Goal: Task Accomplishment & Management: Manage account settings

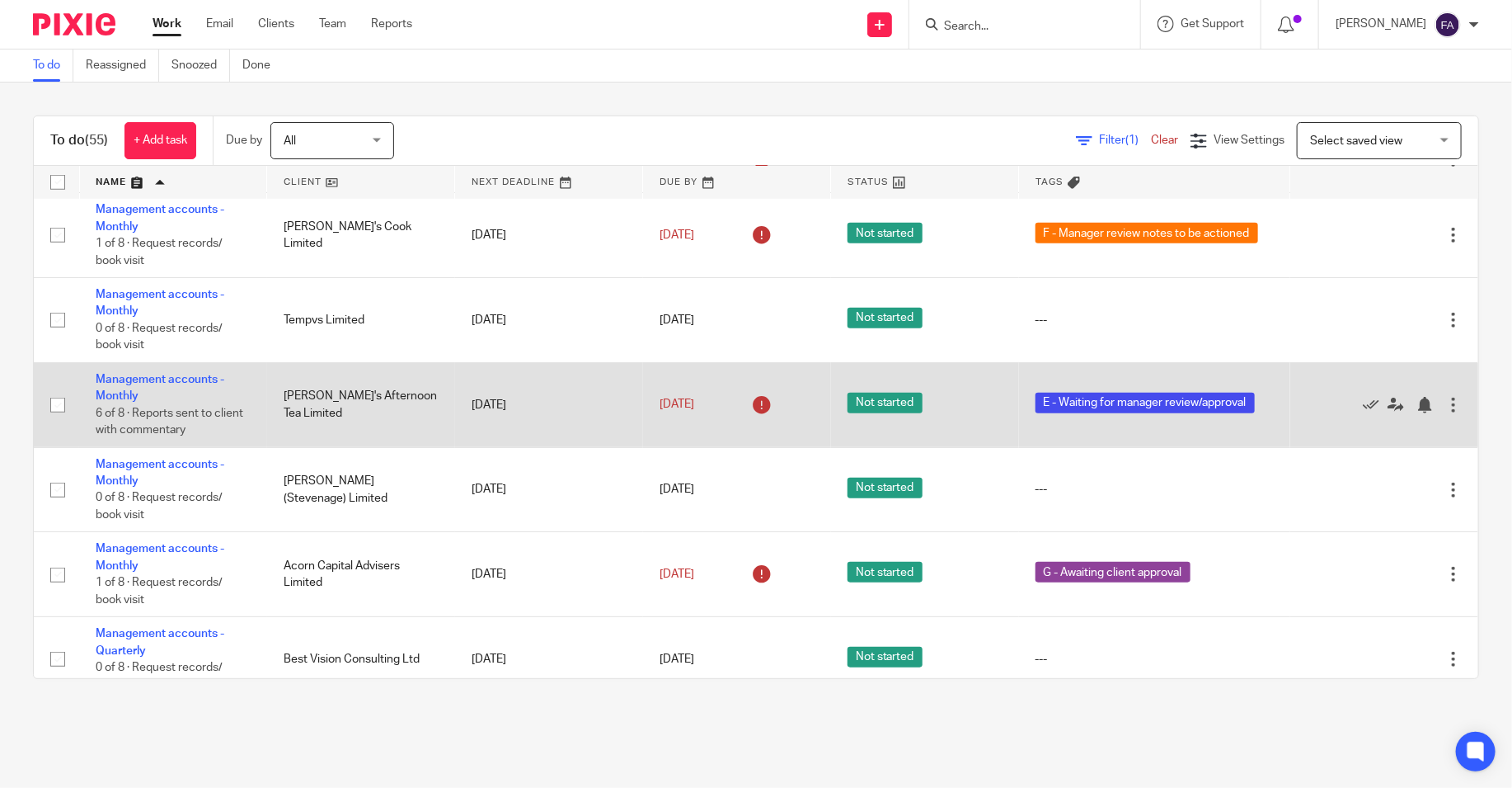
scroll to position [732, 0]
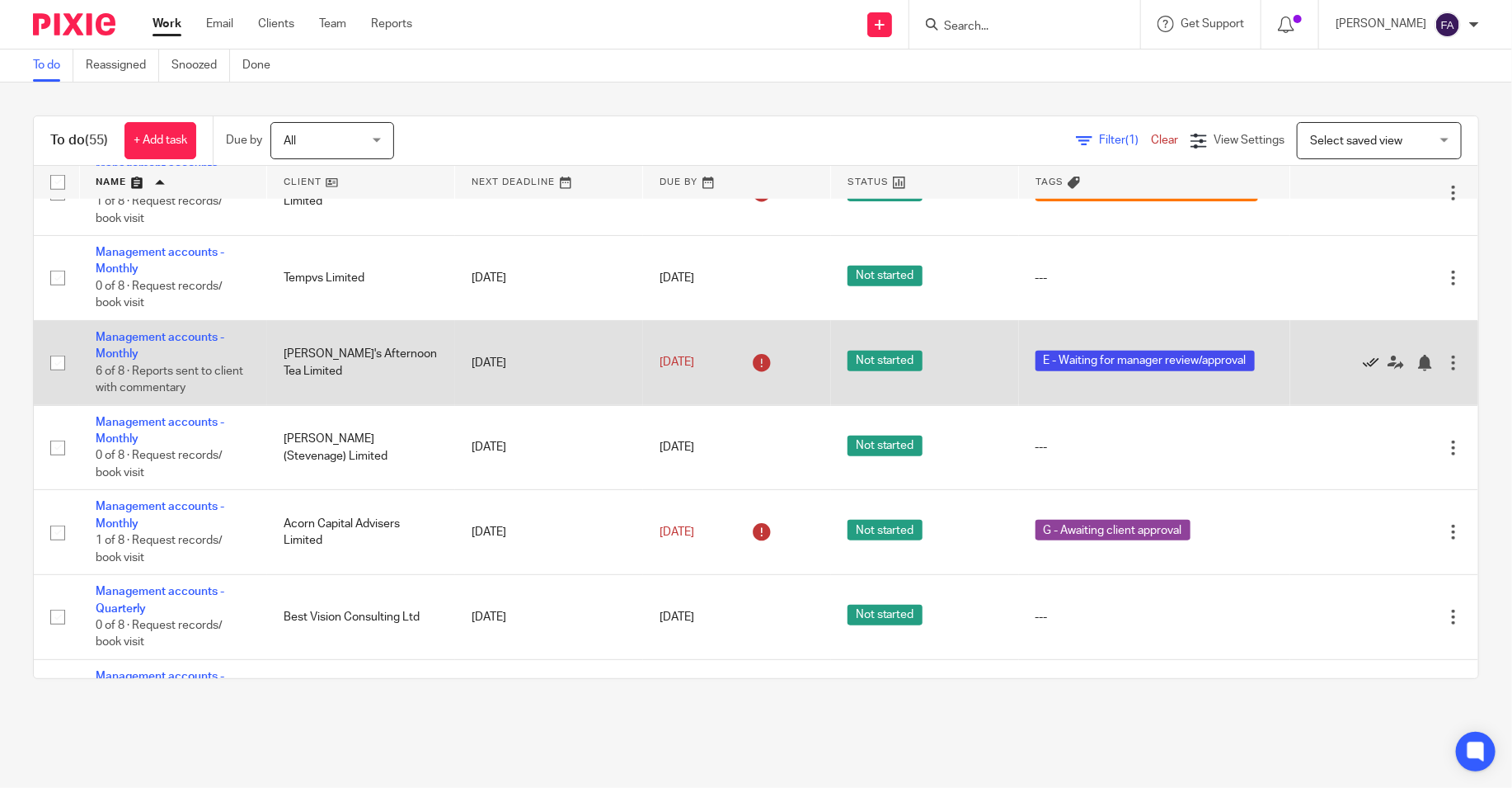
click at [1363, 369] on icon at bounding box center [1371, 362] width 16 height 16
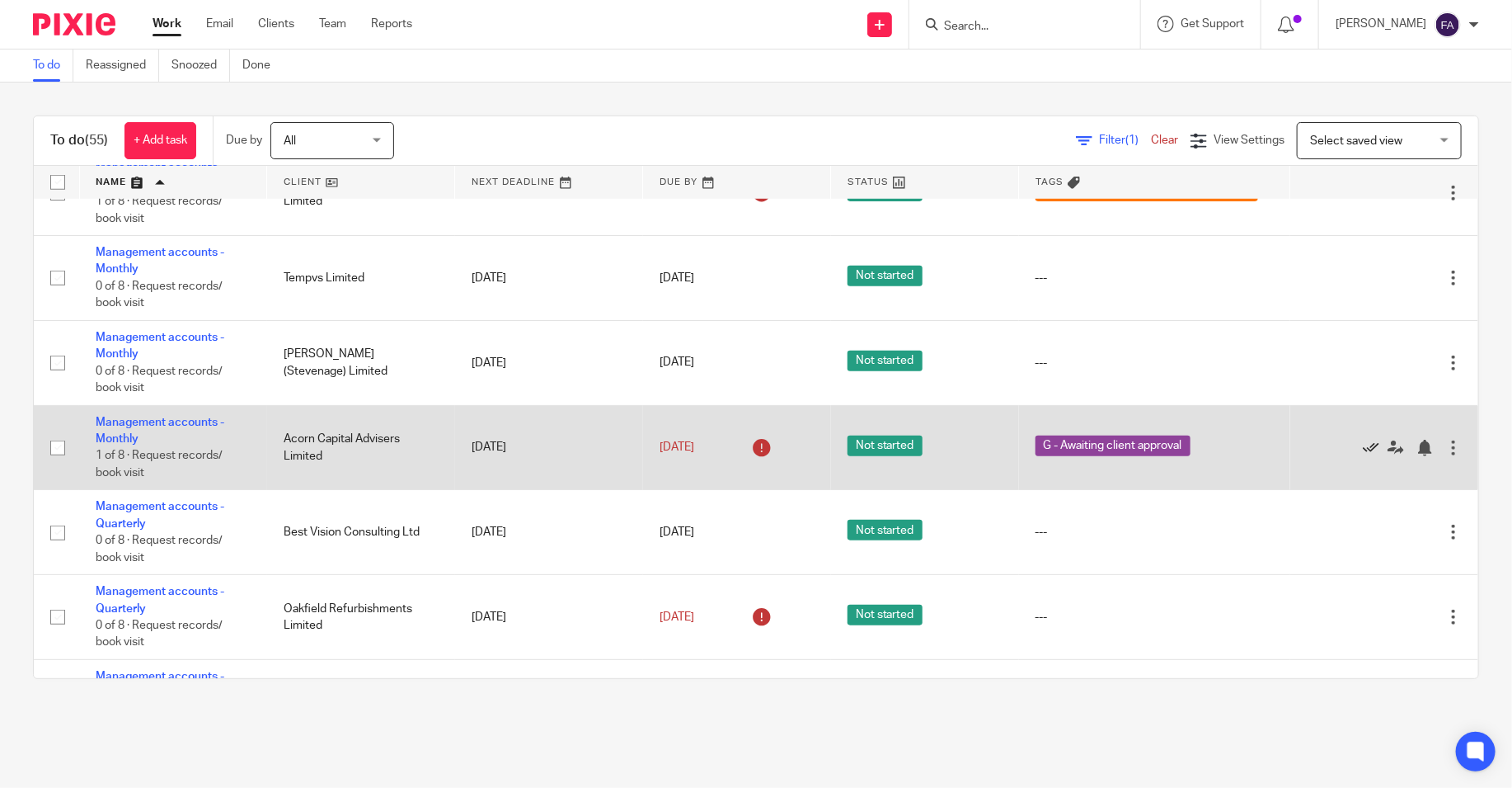
click at [1363, 450] on icon at bounding box center [1371, 447] width 16 height 16
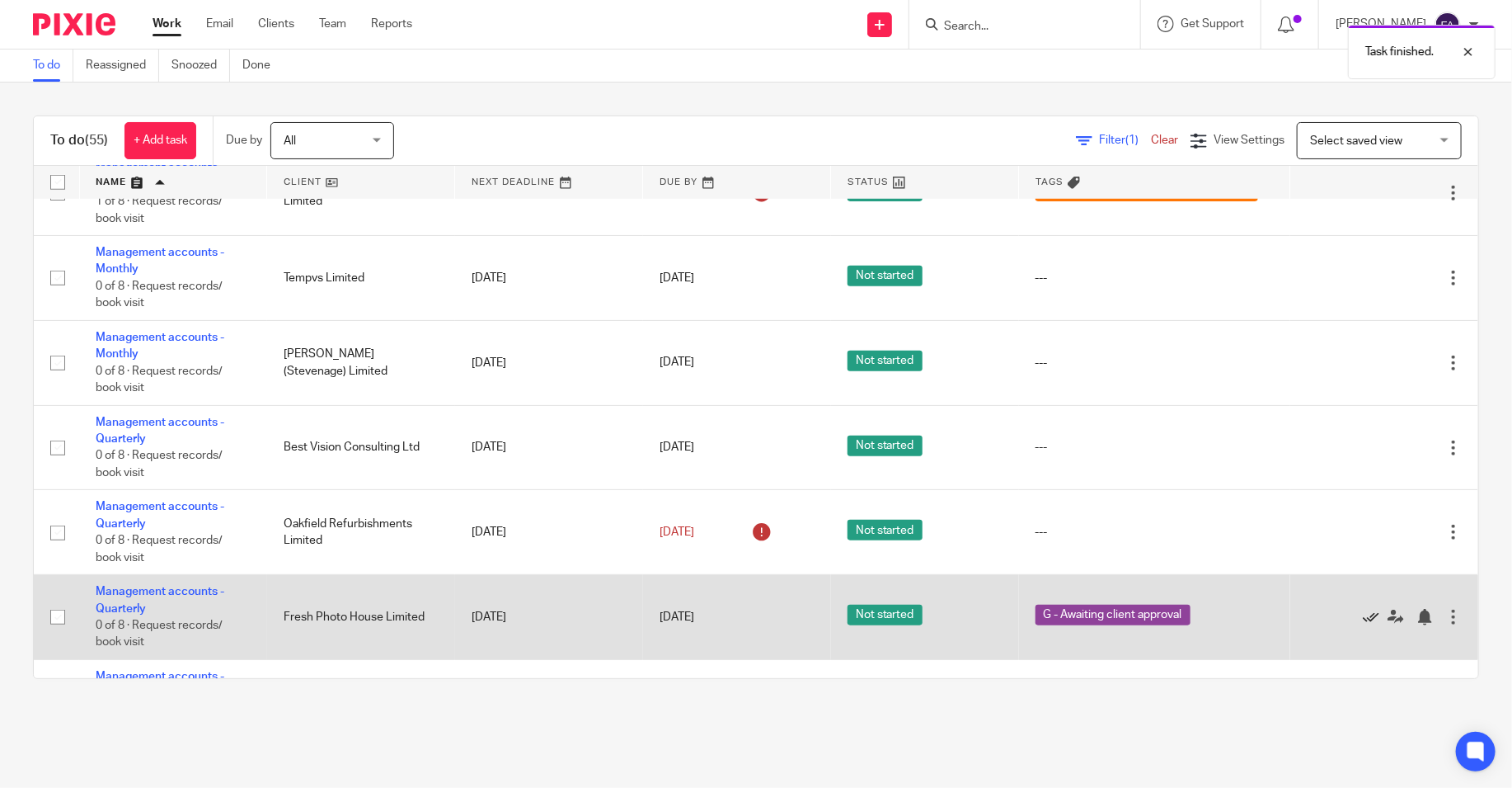
click at [1363, 623] on icon at bounding box center [1371, 617] width 16 height 16
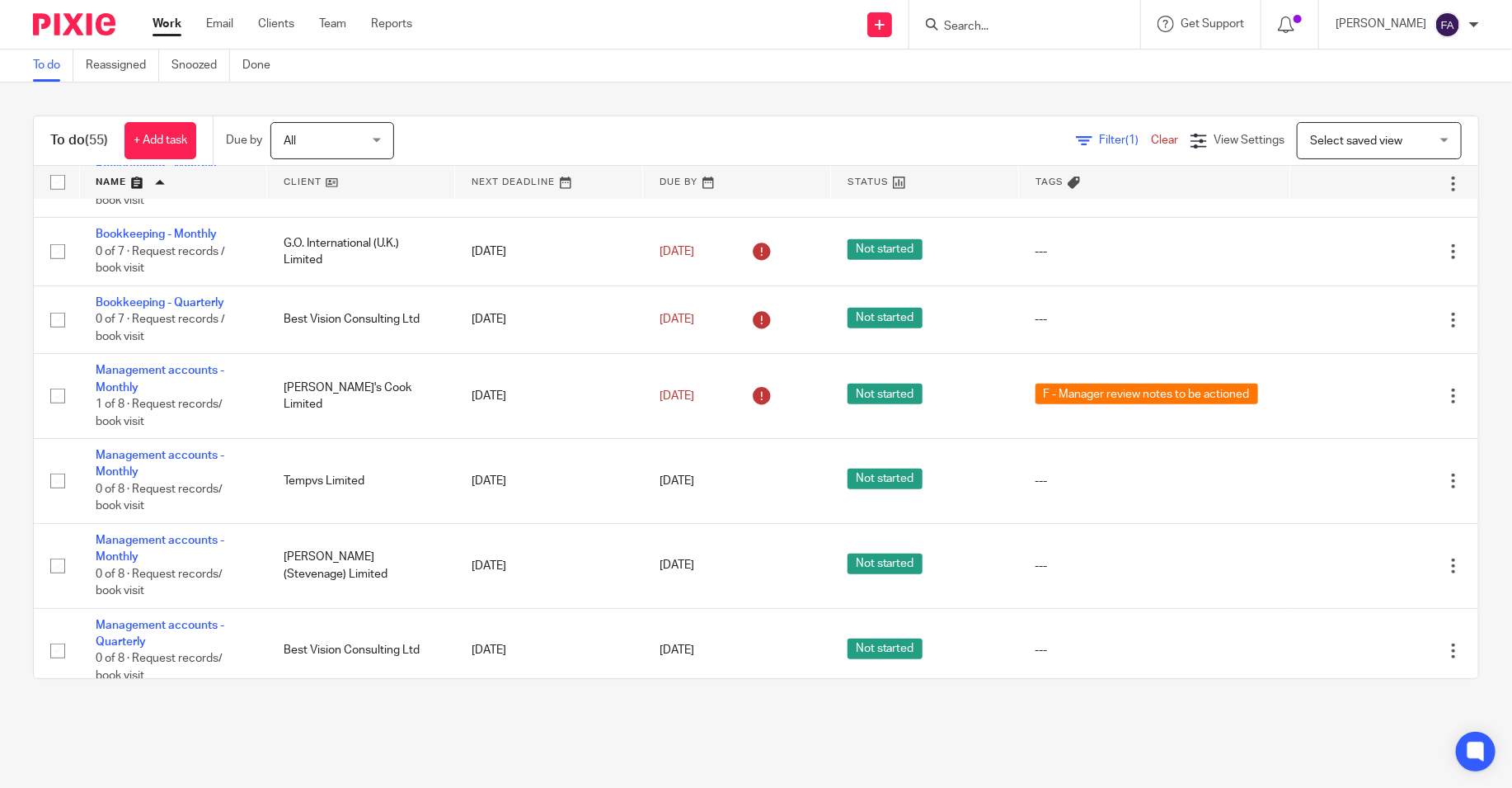
scroll to position [549, 0]
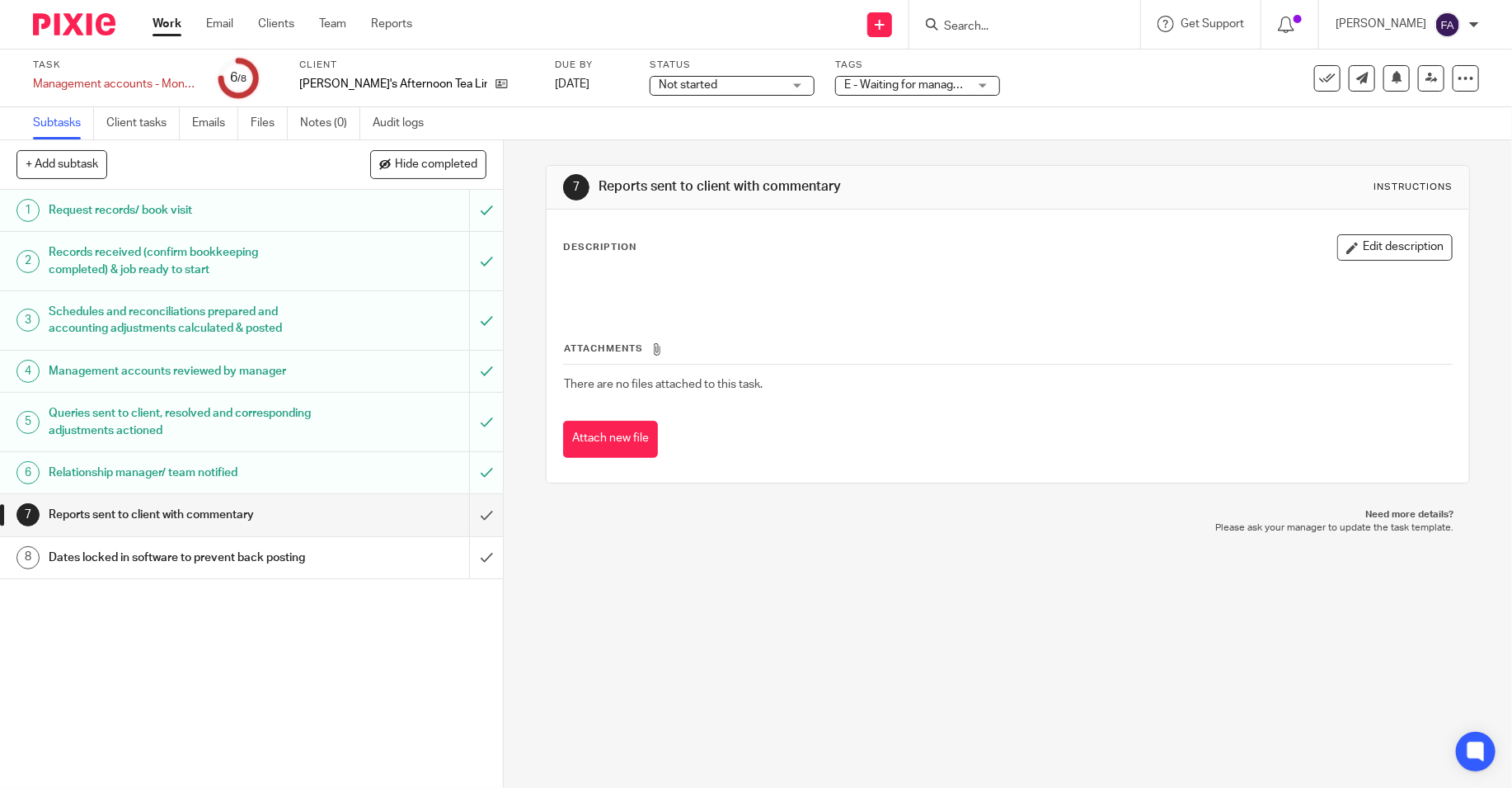
click at [844, 88] on span "E - Waiting for manager review/approval" at bounding box center [945, 84] width 203 height 11
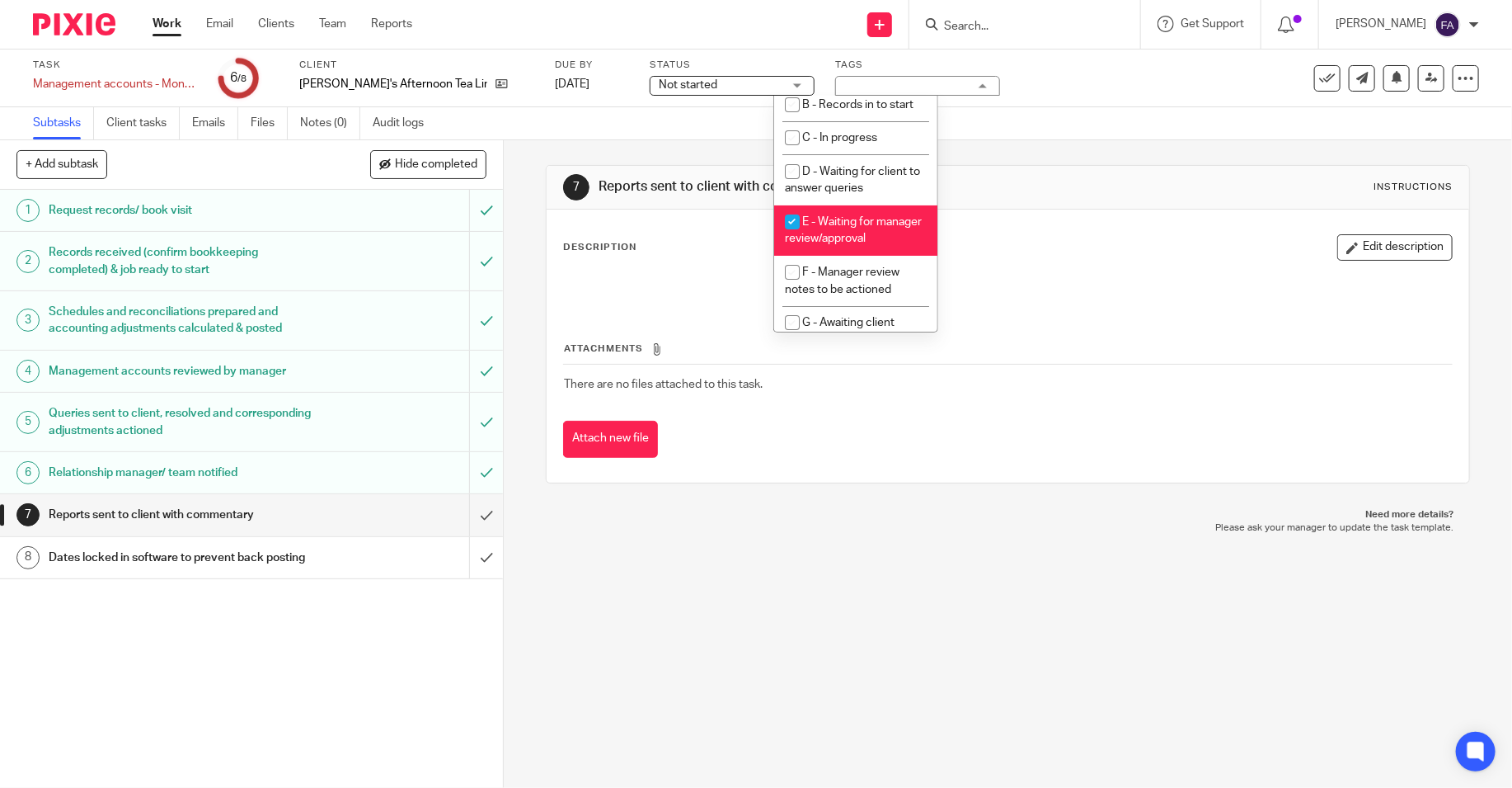
scroll to position [183, 0]
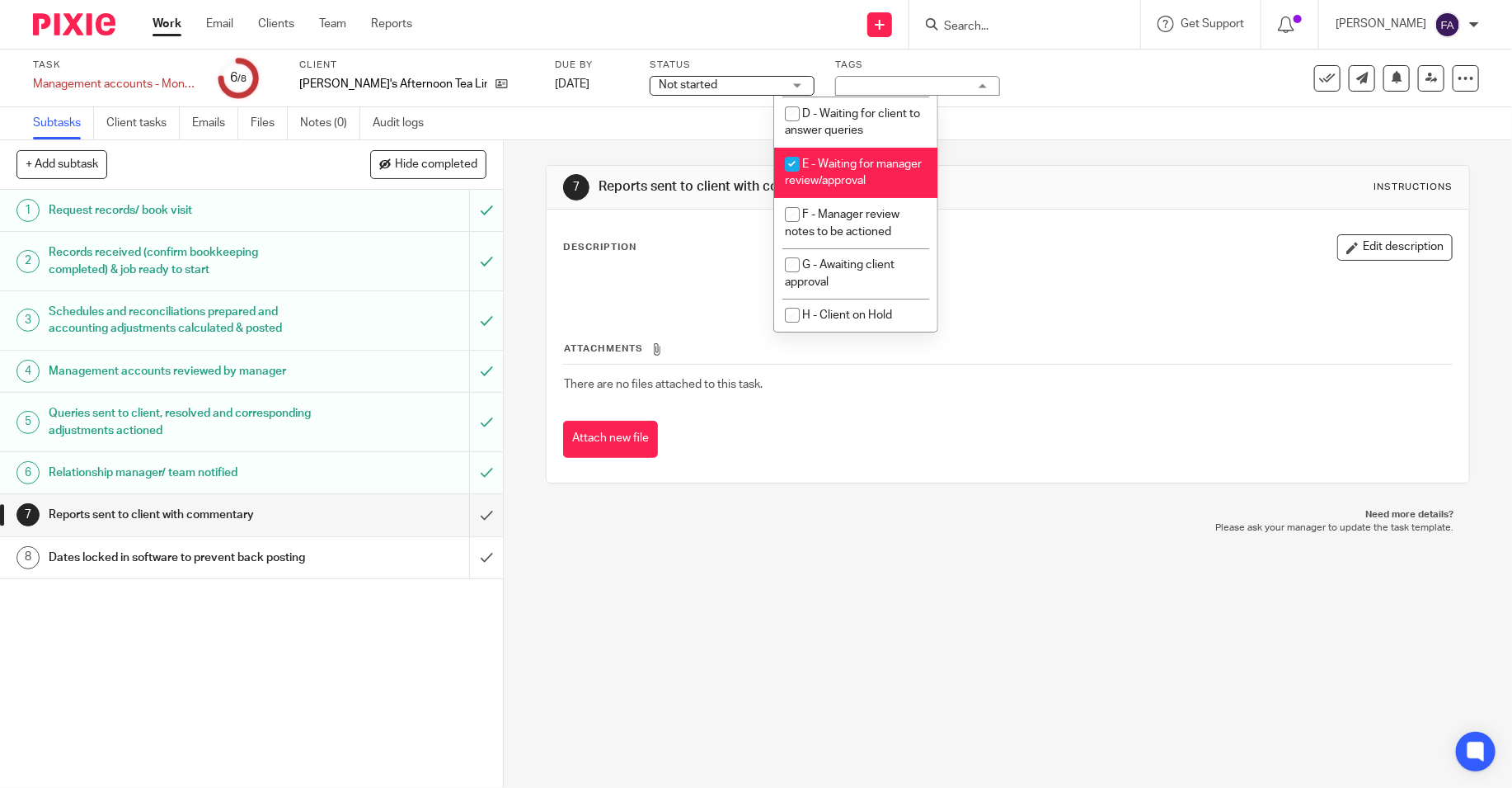
click at [825, 190] on li "E - Waiting for manager review/approval" at bounding box center [855, 172] width 164 height 51
checkbox input "false"
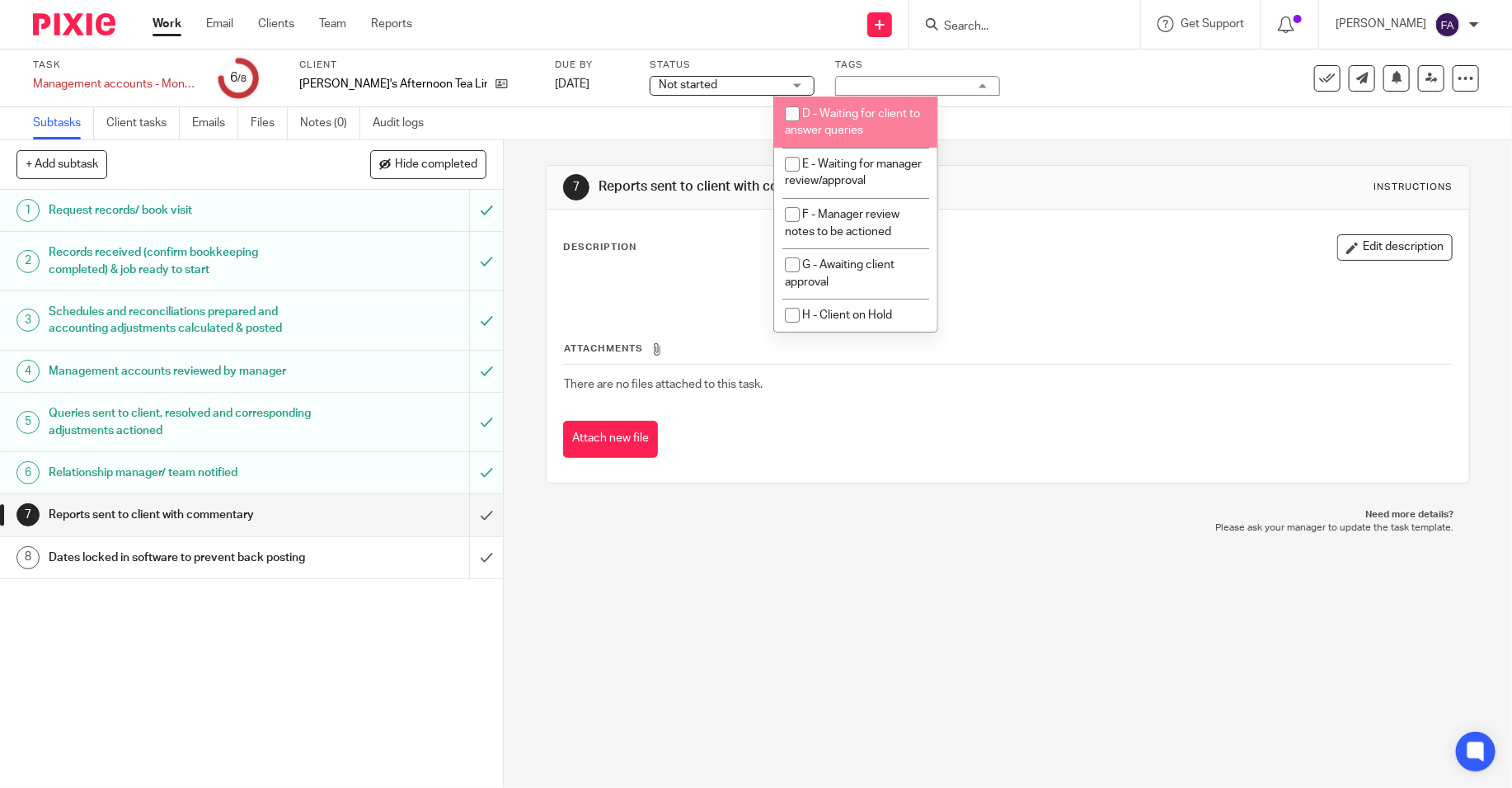
click at [828, 128] on span "D - Waiting for client to answer queries" at bounding box center [853, 122] width 135 height 29
checkbox input "true"
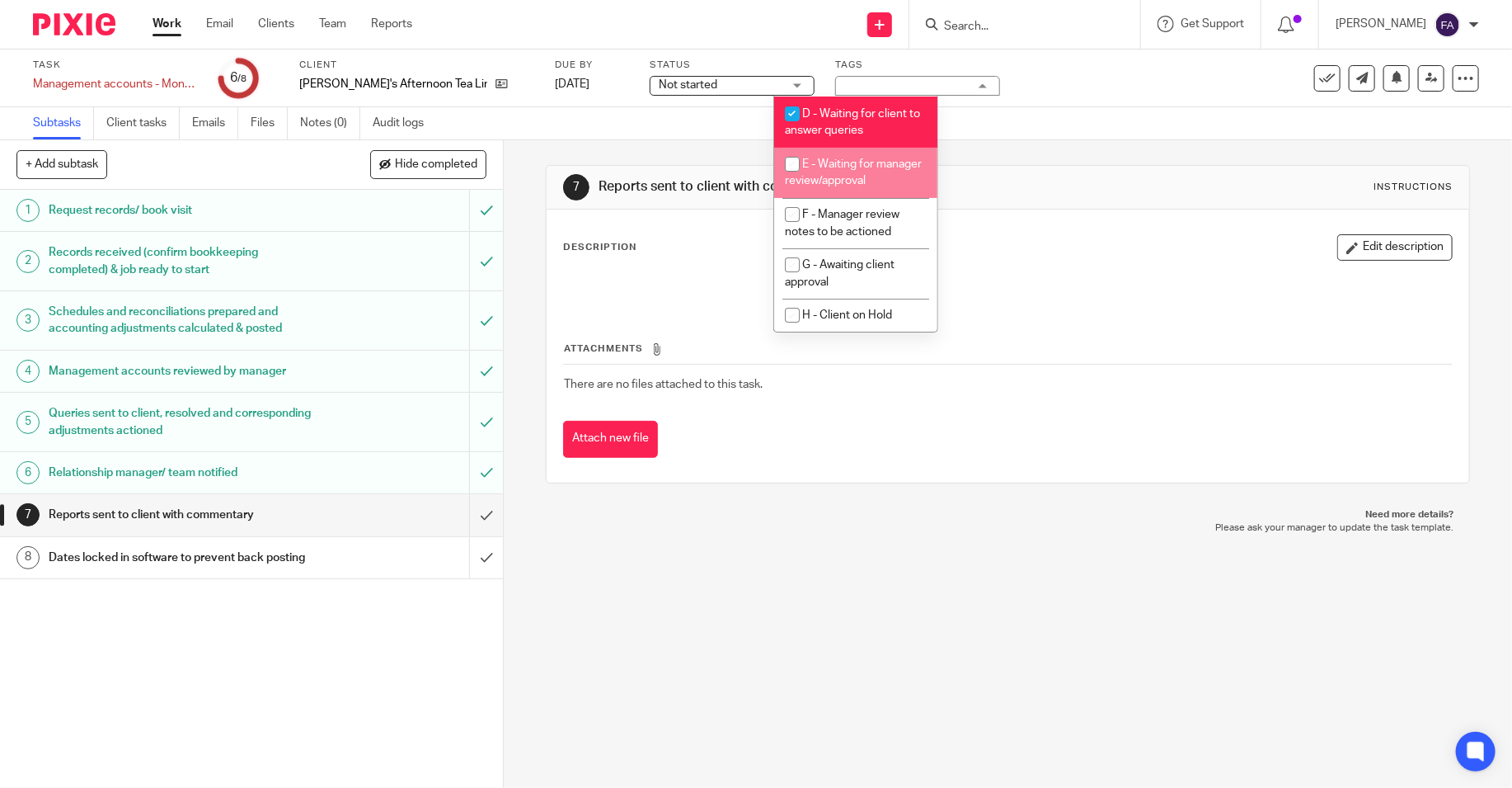
click at [834, 226] on li "F - Manager review notes to be actioned" at bounding box center [855, 223] width 164 height 51
checkbox input "true"
click at [830, 184] on span "E - Waiting for manager review/approval" at bounding box center [854, 173] width 137 height 29
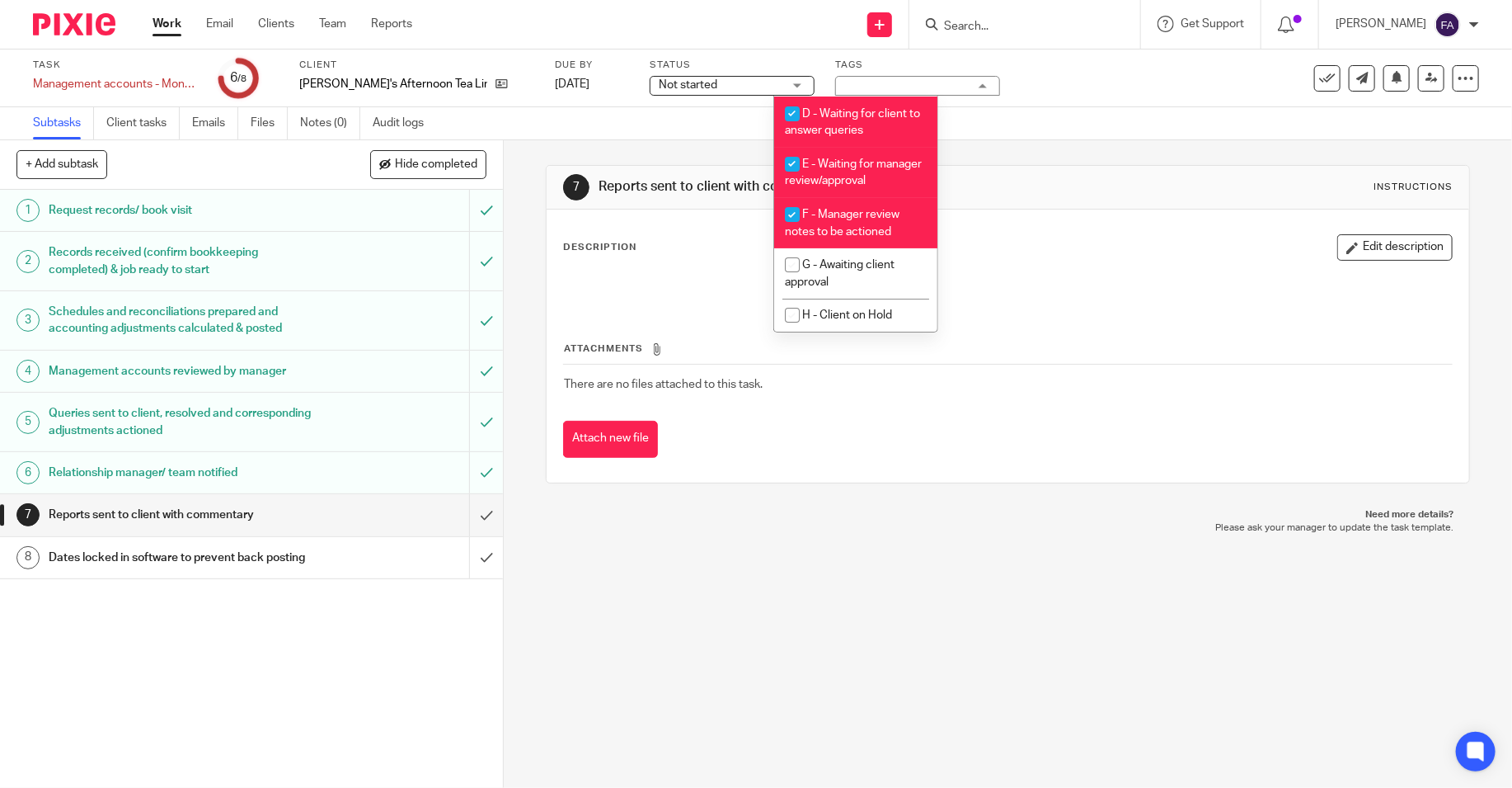
click at [835, 176] on li "E - Waiting for manager review/approval" at bounding box center [855, 172] width 164 height 51
checkbox input "false"
click at [836, 134] on span "D - Waiting for client to answer queries" at bounding box center [853, 122] width 135 height 29
checkbox input "false"
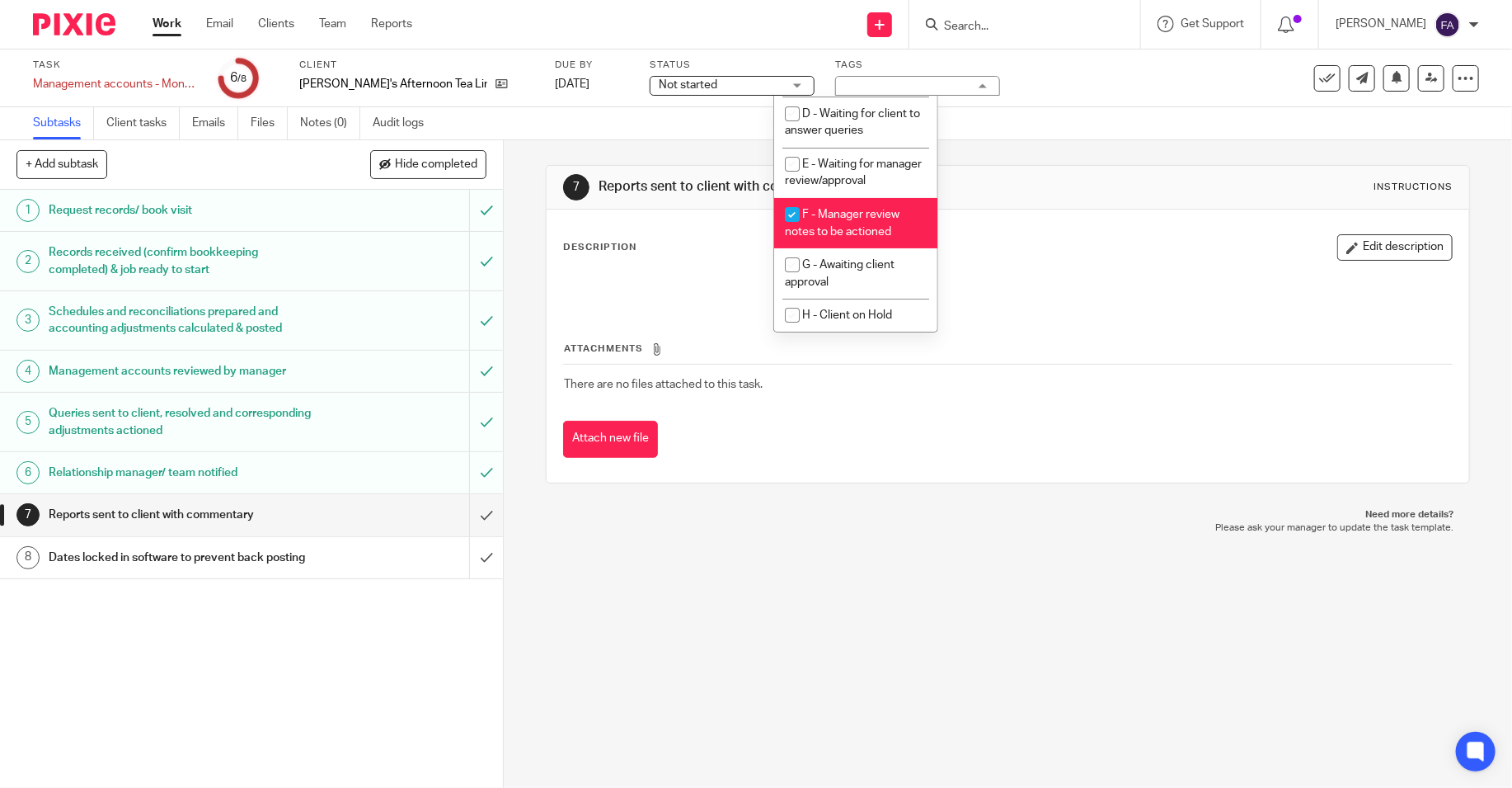
click at [834, 232] on span "F - Manager review notes to be actioned" at bounding box center [842, 224] width 115 height 29
checkbox input "false"
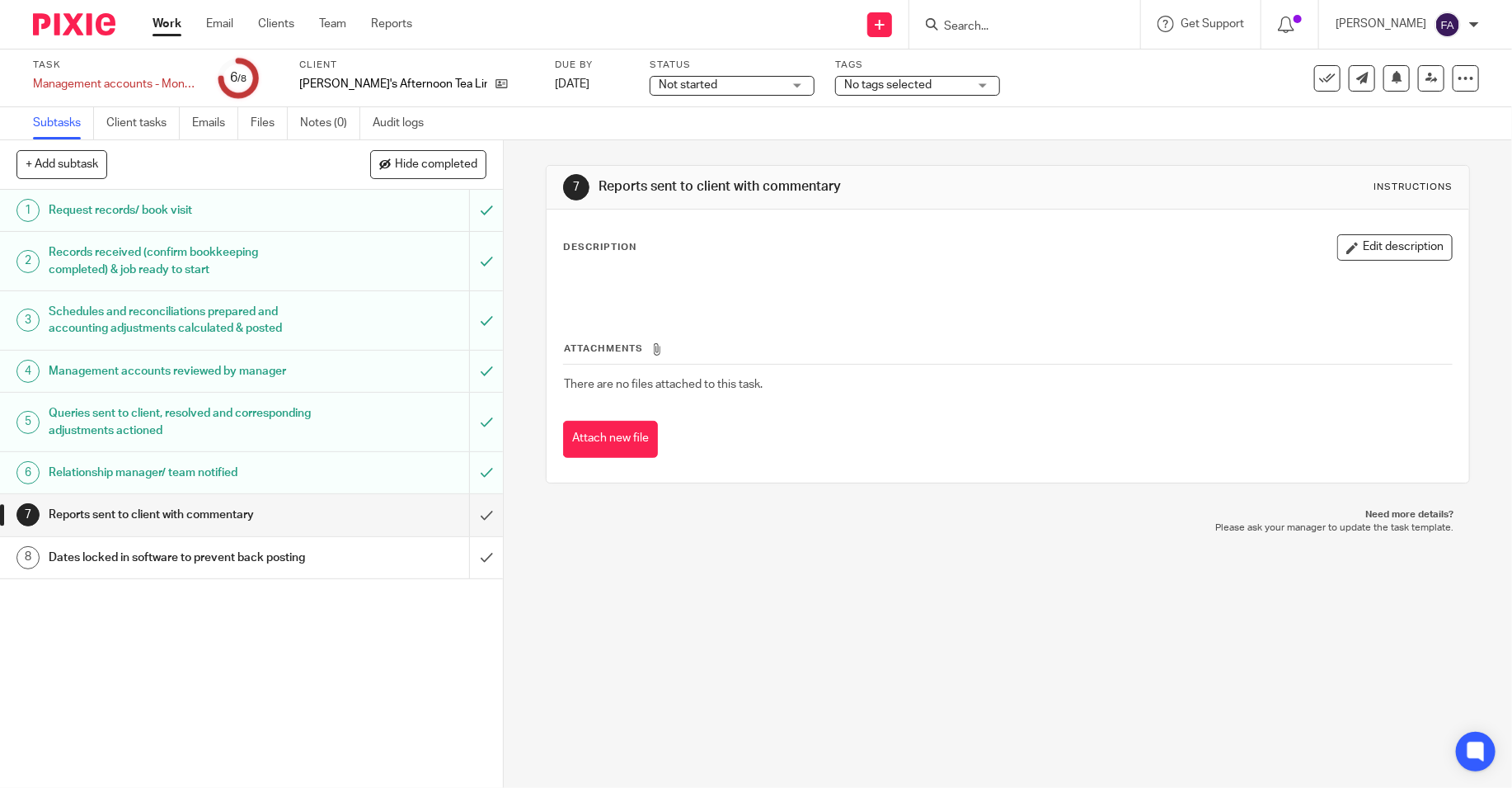
click at [1097, 155] on div "7 Reports sent to client with commentary Instructions Description Edit descript…" at bounding box center [1007, 324] width 924 height 367
